Goal: Transaction & Acquisition: Purchase product/service

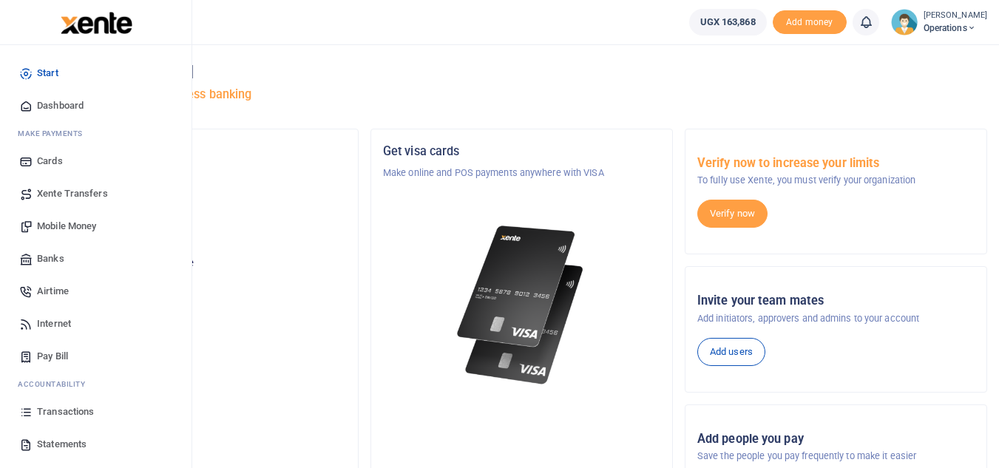
click at [72, 227] on span "Mobile Money" at bounding box center [66, 226] width 59 height 15
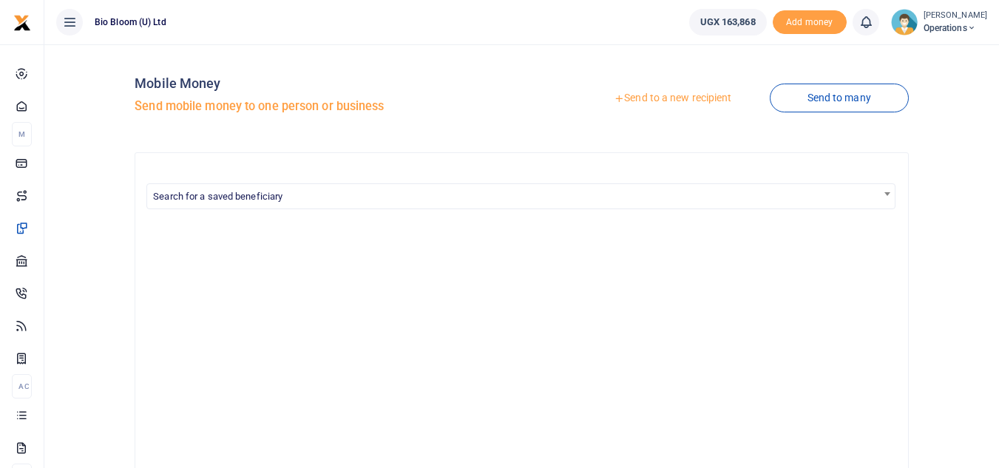
click at [660, 98] on link "Send to a new recipient" at bounding box center [672, 98] width 193 height 27
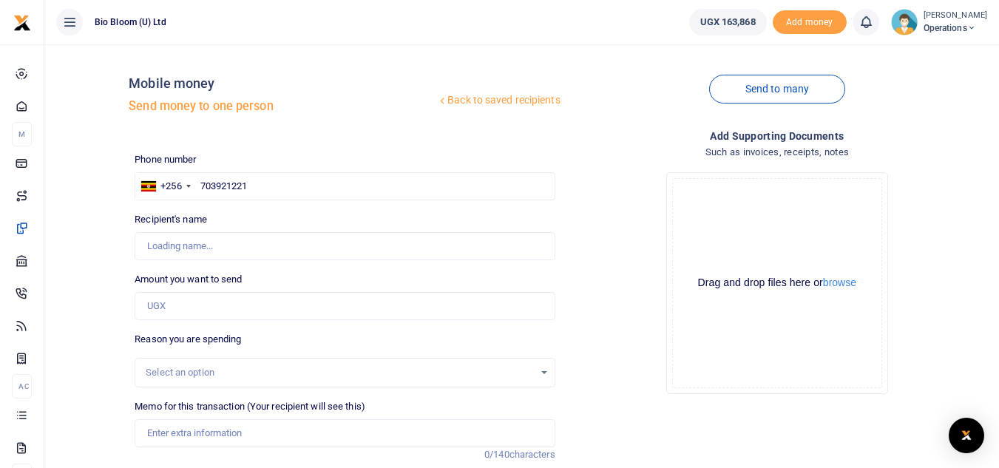
type input "703921221"
click at [171, 308] on input "Amount you want to send" at bounding box center [345, 306] width 420 height 28
type input "100,000"
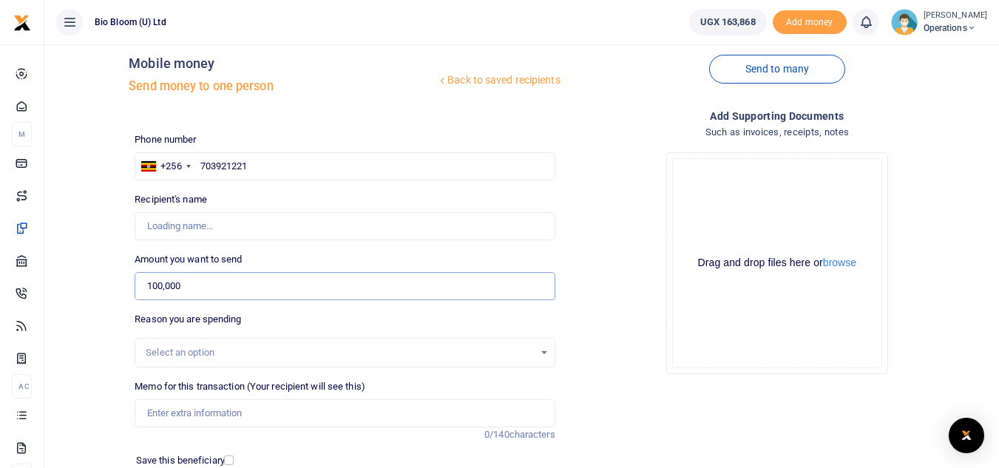
type input "[PERSON_NAME]"
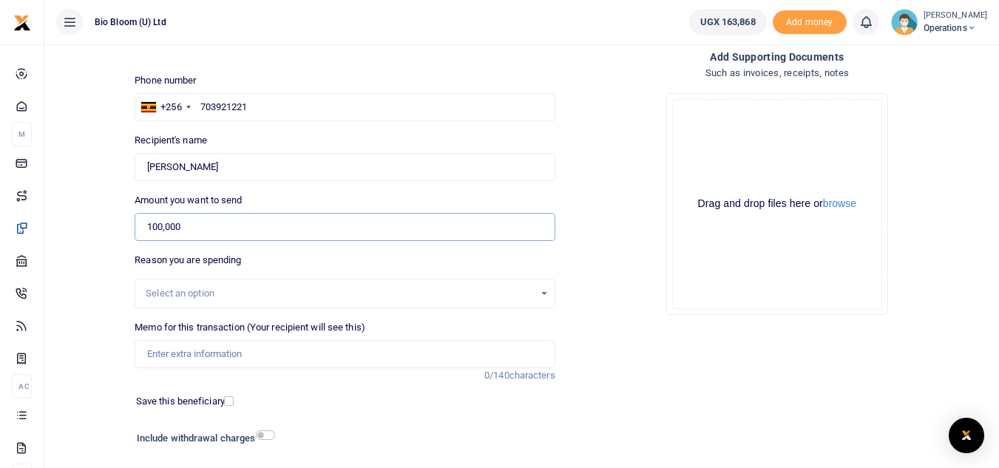
scroll to position [82, 0]
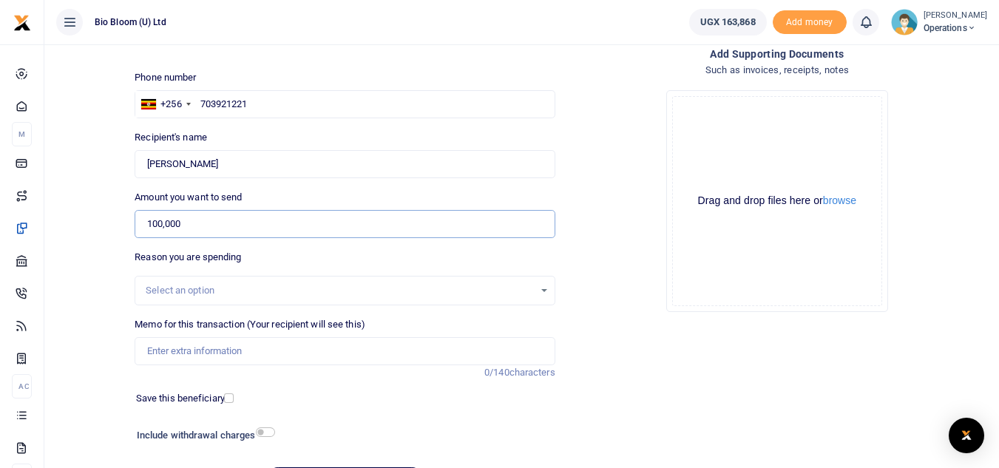
type input "100,000"
click at [403, 288] on div "Select an option" at bounding box center [340, 290] width 388 height 15
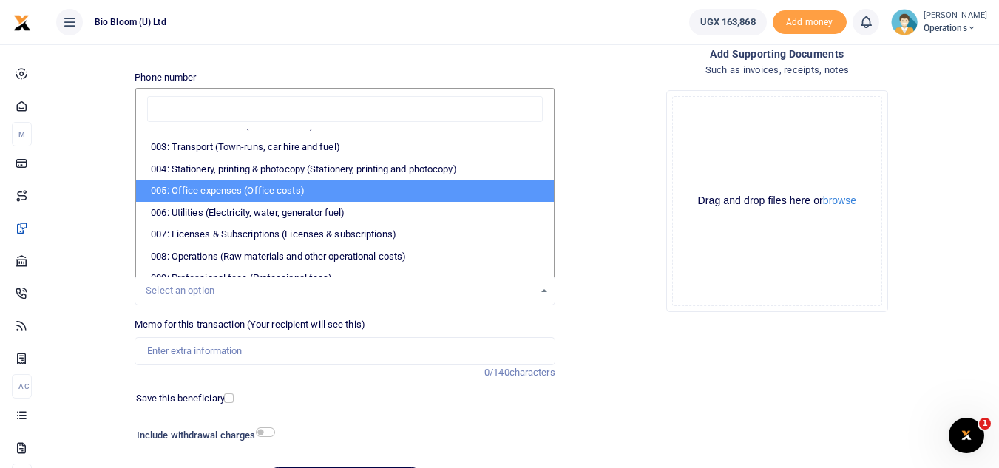
scroll to position [49, 0]
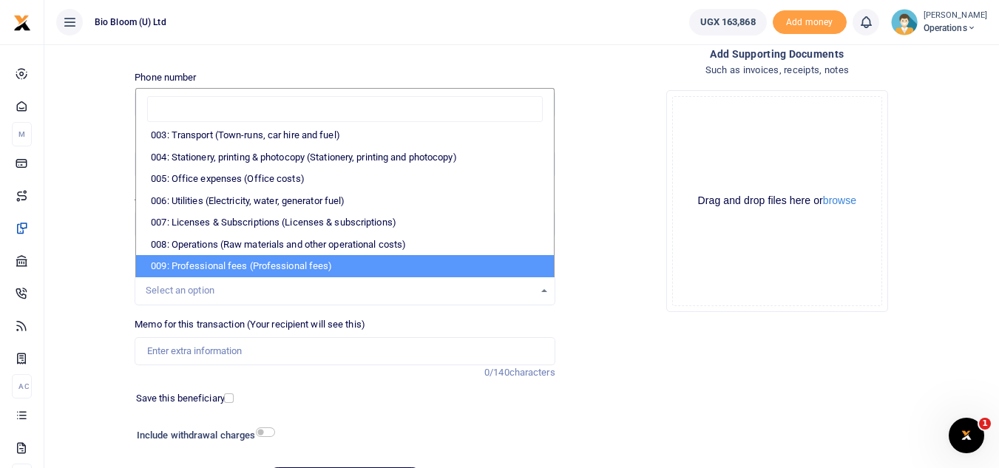
click at [361, 258] on li "009: Professional fees (Professional fees)" at bounding box center [344, 266] width 417 height 22
select select "95"
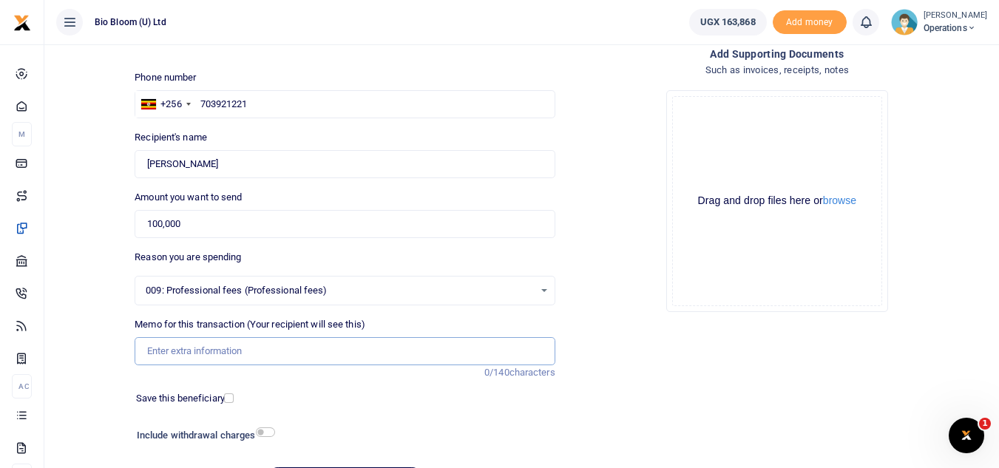
click at [243, 350] on input "Memo for this transaction (Your recipient will see this)" at bounding box center [345, 351] width 420 height 28
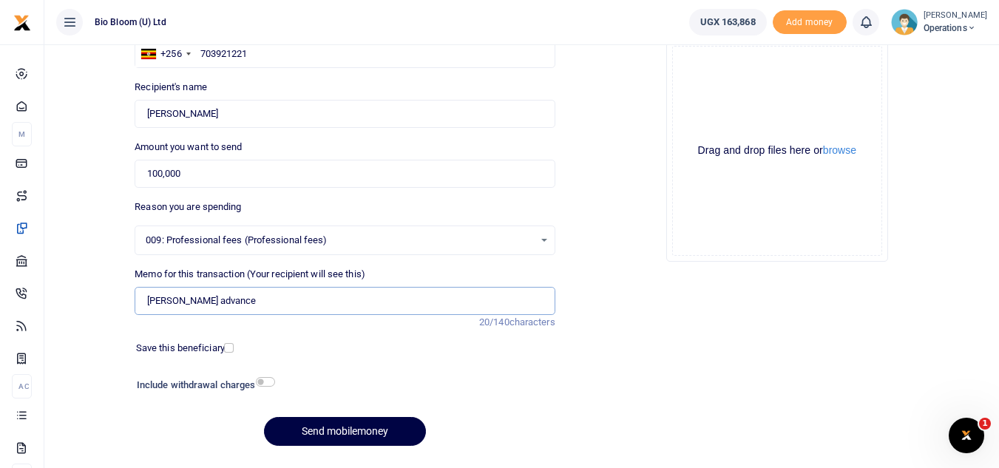
scroll to position [135, 0]
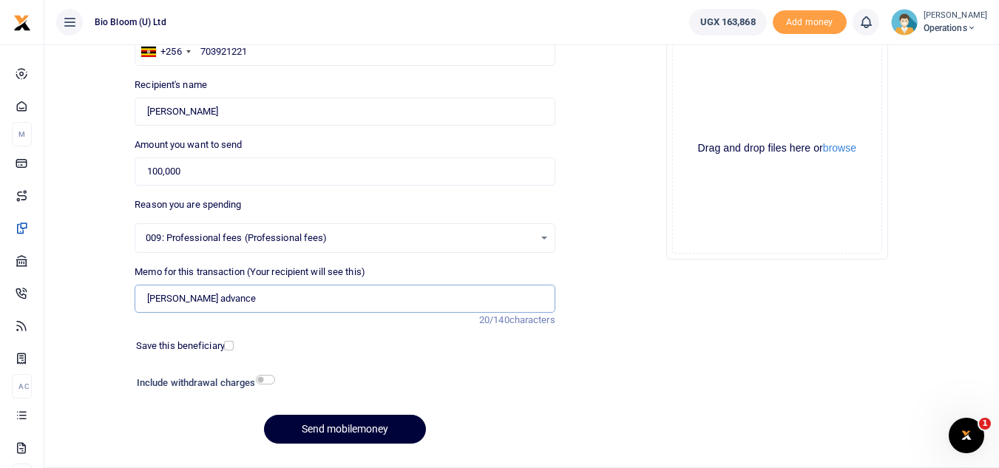
type input "Kuteesa Ruth advance"
click at [371, 431] on button "Send mobilemoney" at bounding box center [345, 429] width 162 height 29
